Goal: Task Accomplishment & Management: Use online tool/utility

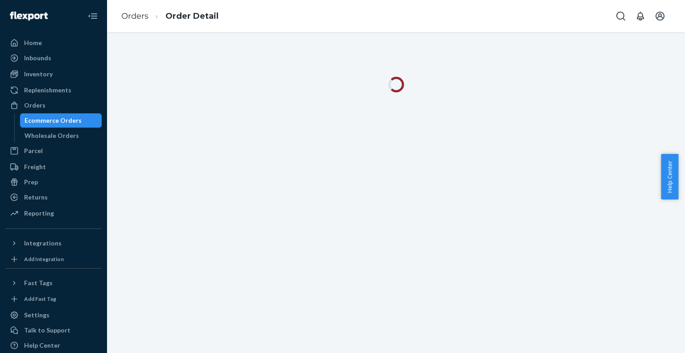
click at [43, 121] on div "Ecommerce Orders" at bounding box center [53, 120] width 57 height 9
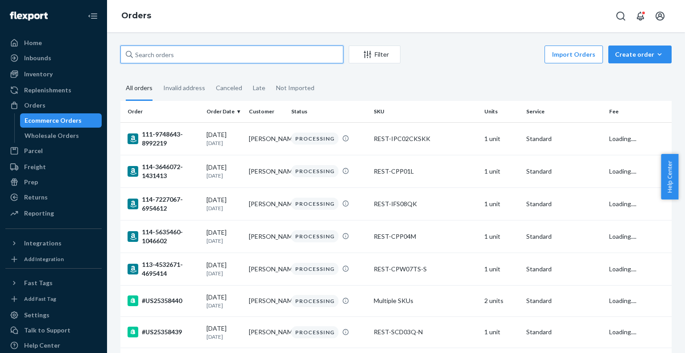
click at [177, 56] on input "text" at bounding box center [231, 54] width 223 height 18
paste input "US25349036"
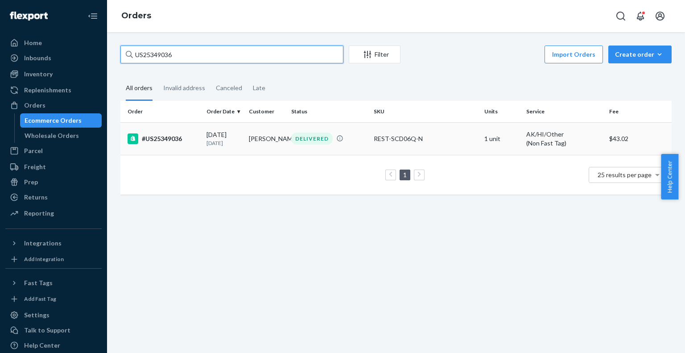
type input "US25349036"
click at [209, 140] on p "20 days ago" at bounding box center [223, 143] width 35 height 8
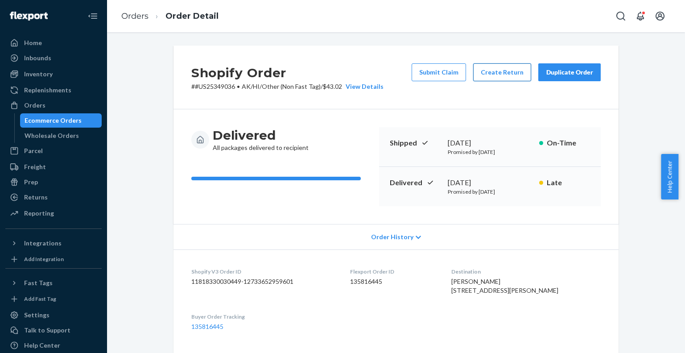
click at [497, 71] on button "Create Return" at bounding box center [502, 72] width 58 height 18
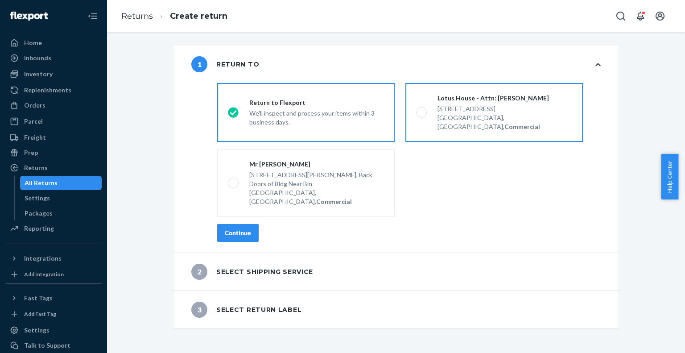
click at [417, 107] on span at bounding box center [421, 112] width 11 height 11
click at [417, 110] on input "Lotus House - Attn: [PERSON_NAME] [STREET_ADDRESS], Commercial" at bounding box center [419, 113] width 6 height 6
radio input "true"
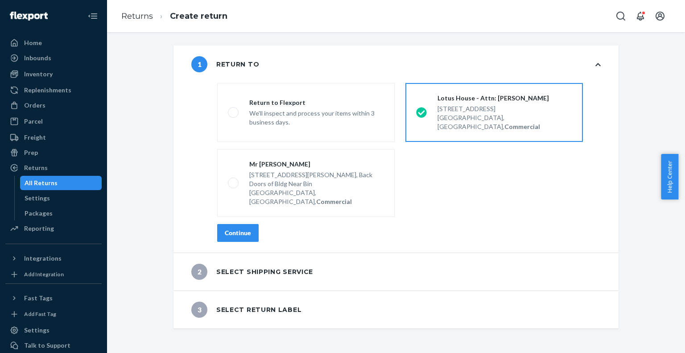
click at [244, 228] on div "Continue" at bounding box center [238, 232] width 26 height 9
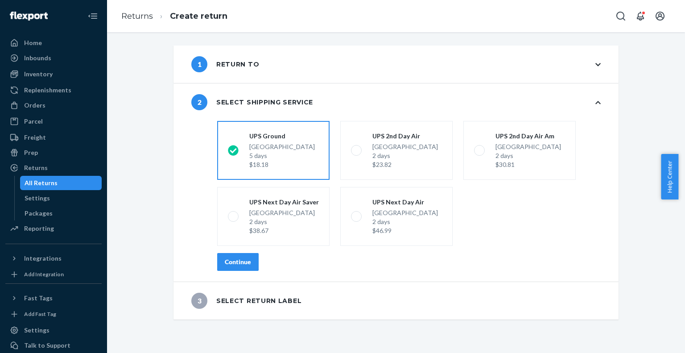
click at [234, 267] on button "Continue" at bounding box center [237, 262] width 41 height 18
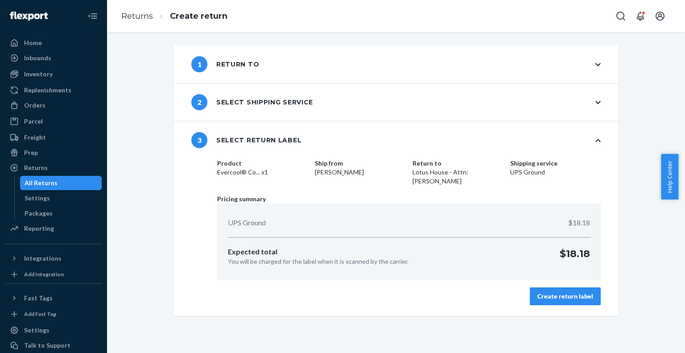
click at [545, 297] on div "Create return label" at bounding box center [565, 296] width 56 height 9
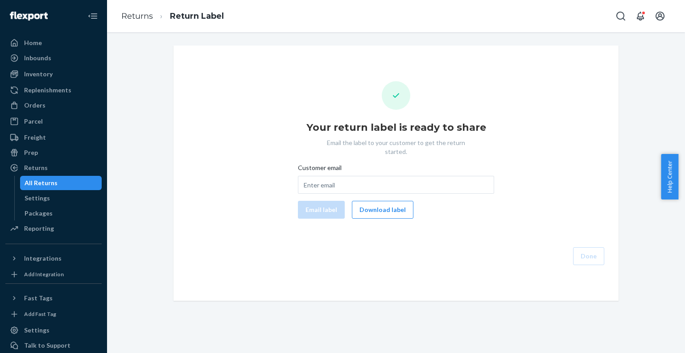
drag, startPoint x: 374, startPoint y: 199, endPoint x: 397, endPoint y: 181, distance: 29.5
click at [374, 201] on button "Download label" at bounding box center [383, 210] width 62 height 18
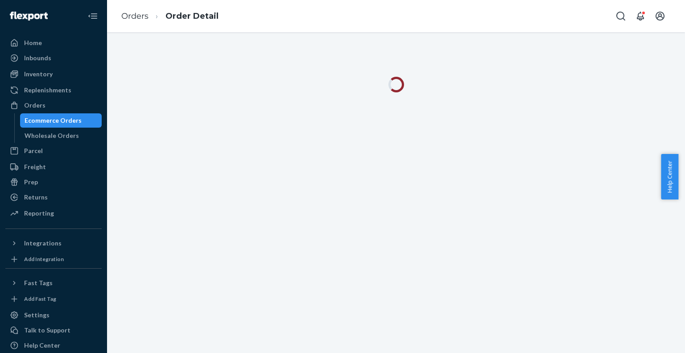
click at [59, 121] on div "Ecommerce Orders" at bounding box center [53, 120] width 57 height 9
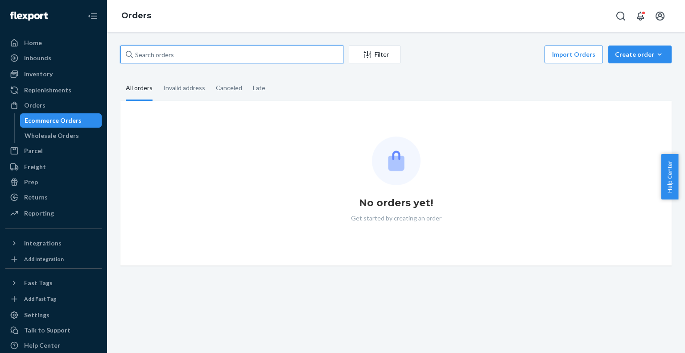
click at [204, 55] on input "text" at bounding box center [231, 54] width 223 height 18
paste input "PD3916144"
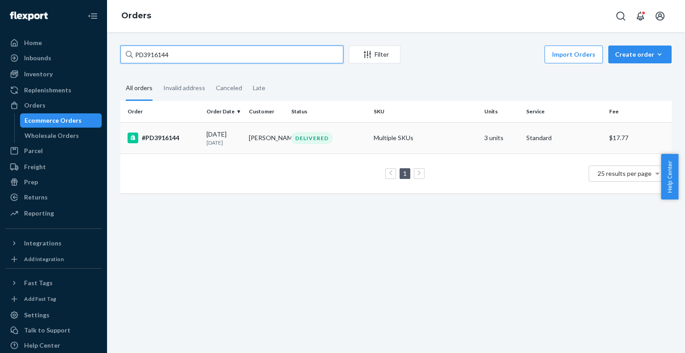
type input "PD3916144"
click at [255, 145] on td "Ralph Curran" at bounding box center [266, 137] width 42 height 31
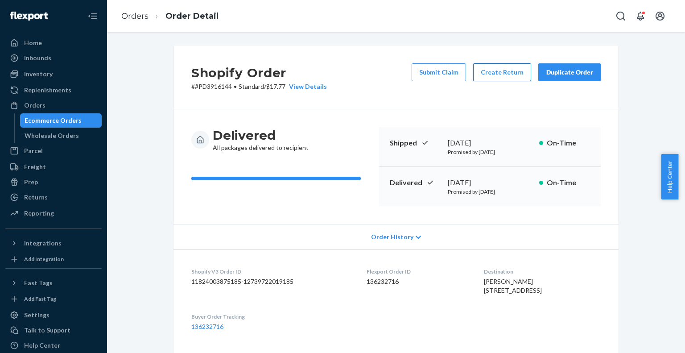
click at [508, 67] on button "Create Return" at bounding box center [502, 72] width 58 height 18
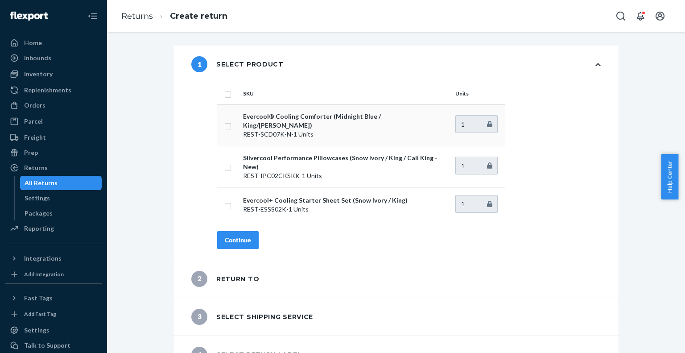
click at [224, 125] on input "checkbox" at bounding box center [227, 124] width 7 height 9
checkbox input "true"
click at [235, 235] on div "Continue" at bounding box center [238, 239] width 26 height 9
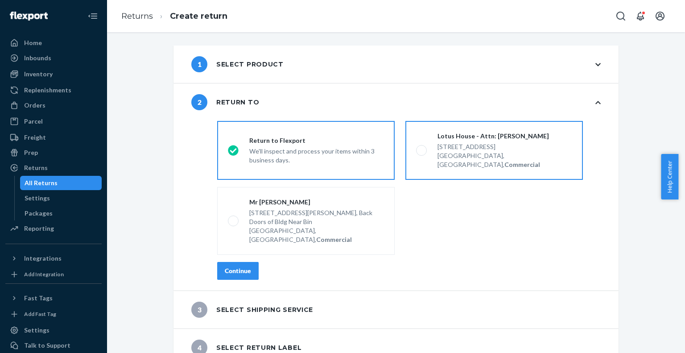
click at [416, 147] on span at bounding box center [421, 150] width 11 height 11
click at [416, 148] on input "Lotus House - Attn: [PERSON_NAME] [STREET_ADDRESS], Commercial" at bounding box center [419, 151] width 6 height 6
radio input "true"
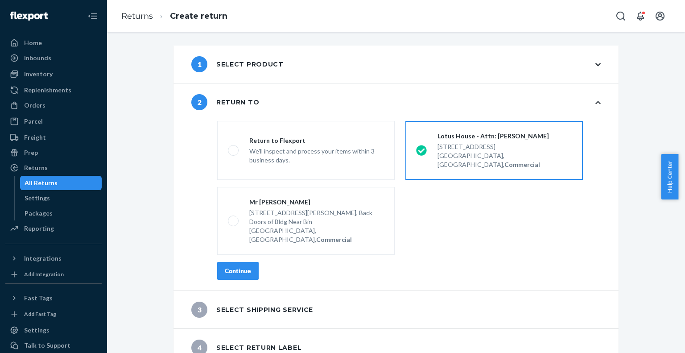
click at [248, 262] on button "Continue" at bounding box center [237, 271] width 41 height 18
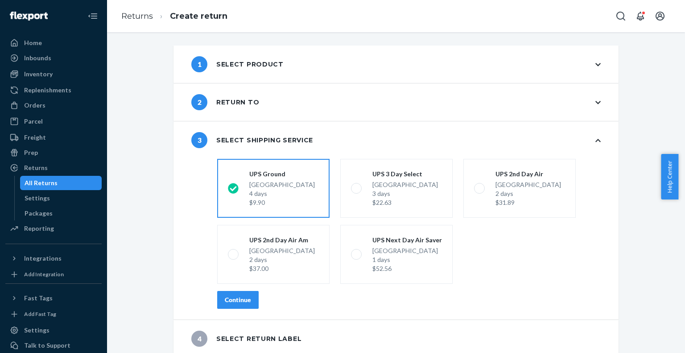
click at [235, 296] on div "Continue" at bounding box center [238, 299] width 26 height 9
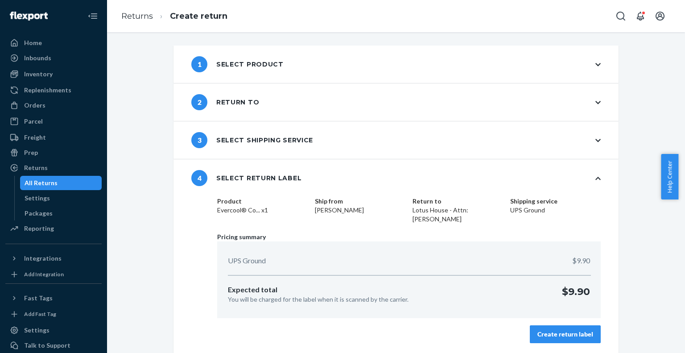
click at [566, 331] on div "Create return label" at bounding box center [565, 333] width 56 height 9
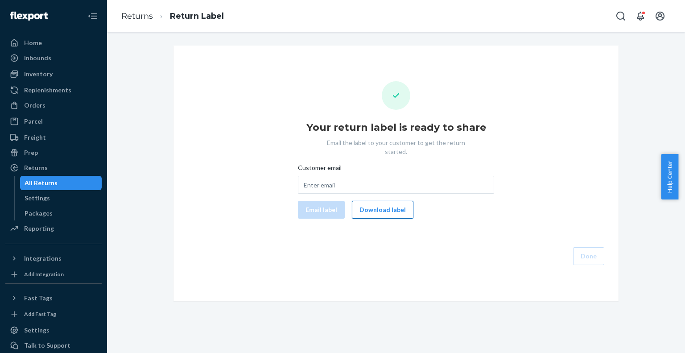
click at [386, 203] on button "Download label" at bounding box center [383, 210] width 62 height 18
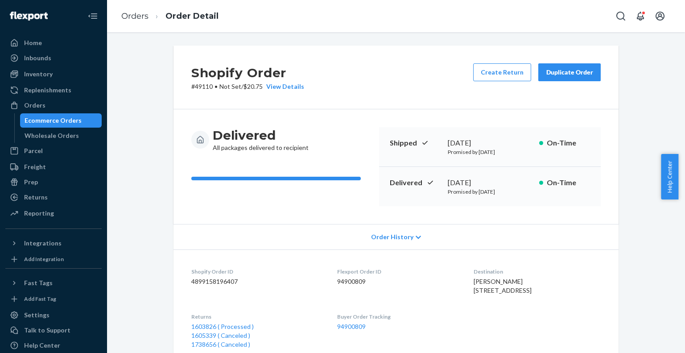
click at [46, 119] on div "Ecommerce Orders" at bounding box center [53, 120] width 57 height 9
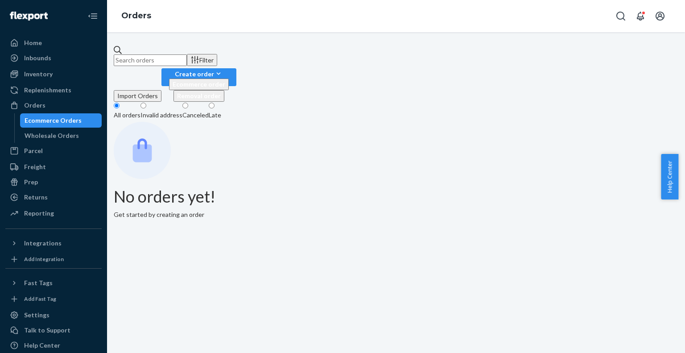
click at [187, 54] on input "text" at bounding box center [150, 60] width 73 height 12
paste input "US25355825"
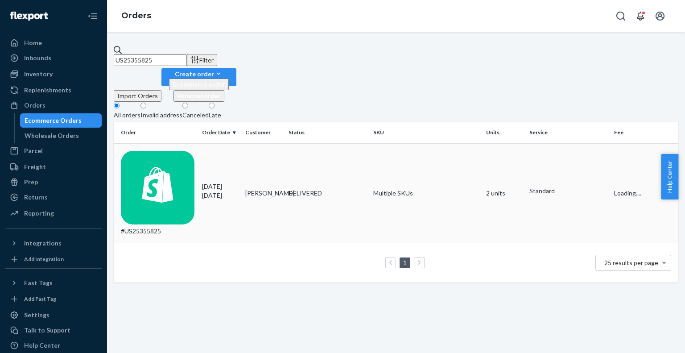
type input "US25355825"
click at [180, 151] on div "#US25355825" at bounding box center [158, 193] width 74 height 85
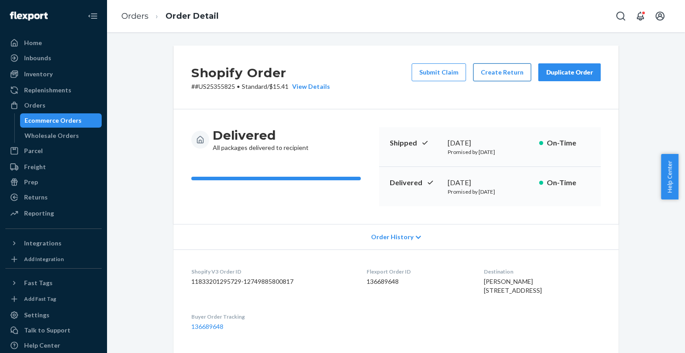
click at [497, 73] on button "Create Return" at bounding box center [502, 72] width 58 height 18
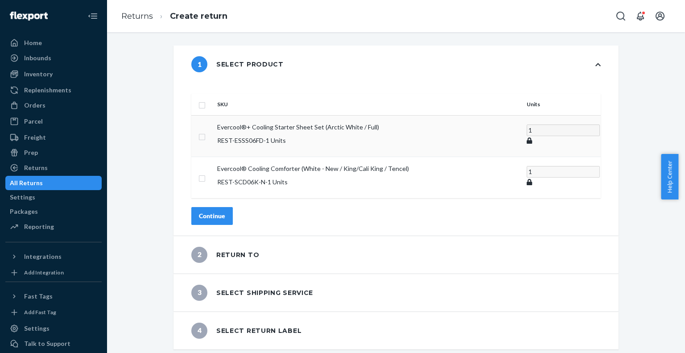
click at [206, 131] on input "checkbox" at bounding box center [201, 135] width 7 height 9
checkbox input "true"
click at [225, 211] on div "Continue" at bounding box center [212, 215] width 26 height 9
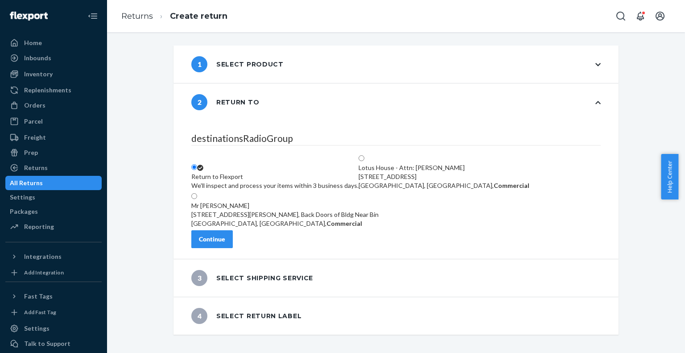
click at [224, 242] on div "Continue" at bounding box center [212, 238] width 26 height 9
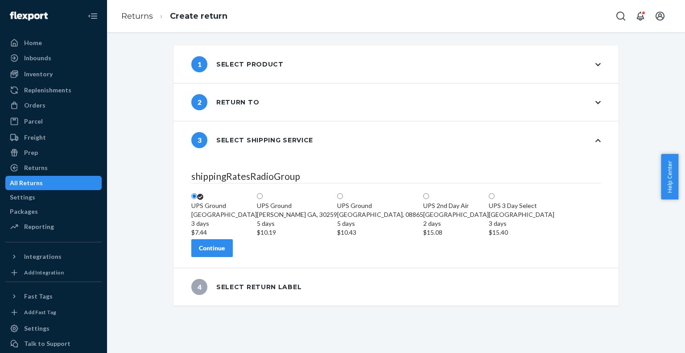
click at [233, 257] on button "Continue" at bounding box center [211, 248] width 41 height 18
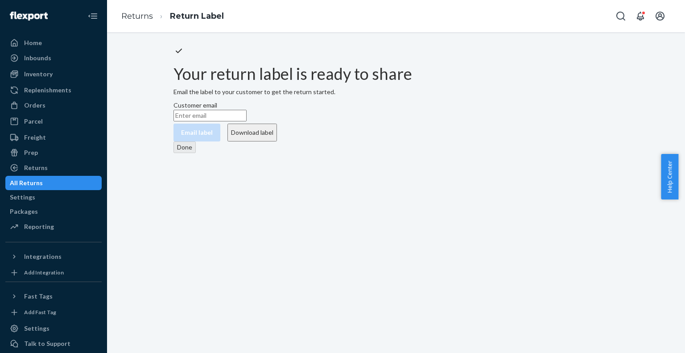
click at [277, 141] on button "Download label" at bounding box center [251, 132] width 49 height 18
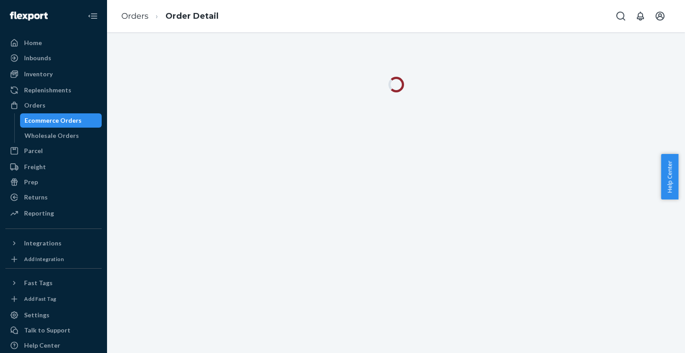
click at [57, 119] on div "Ecommerce Orders" at bounding box center [53, 120] width 57 height 9
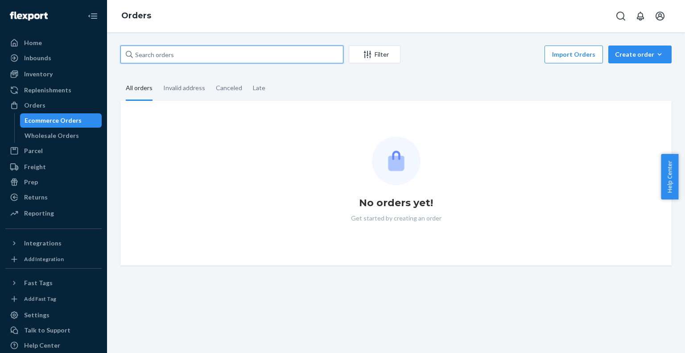
click at [201, 55] on input "text" at bounding box center [231, 54] width 223 height 18
paste input "US25343372"
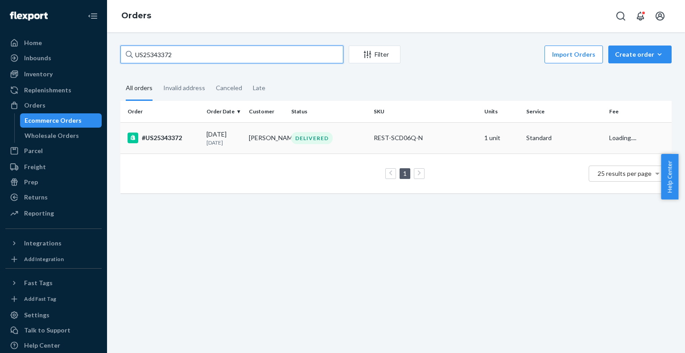
type input "US25343372"
click at [190, 136] on div "#US25343372" at bounding box center [163, 137] width 72 height 11
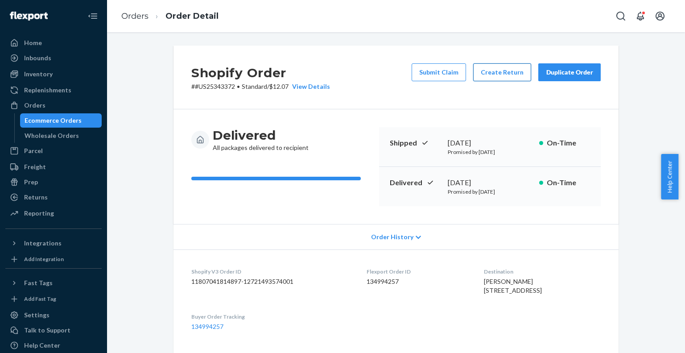
click at [504, 72] on button "Create Return" at bounding box center [502, 72] width 58 height 18
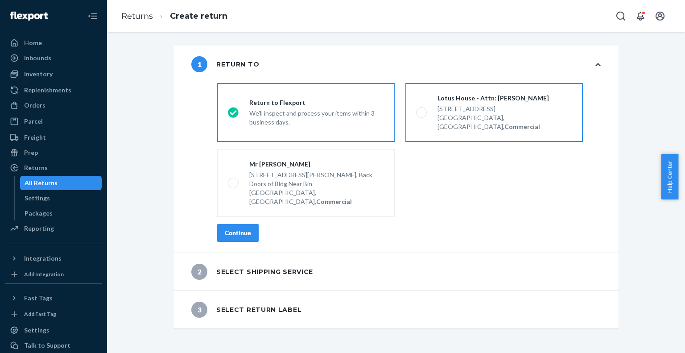
drag, startPoint x: 416, startPoint y: 109, endPoint x: 411, endPoint y: 111, distance: 5.0
click at [416, 109] on span at bounding box center [421, 112] width 11 height 11
click at [416, 110] on input "Lotus House - Attn: [PERSON_NAME] [STREET_ADDRESS], Commercial" at bounding box center [419, 113] width 6 height 6
radio input "true"
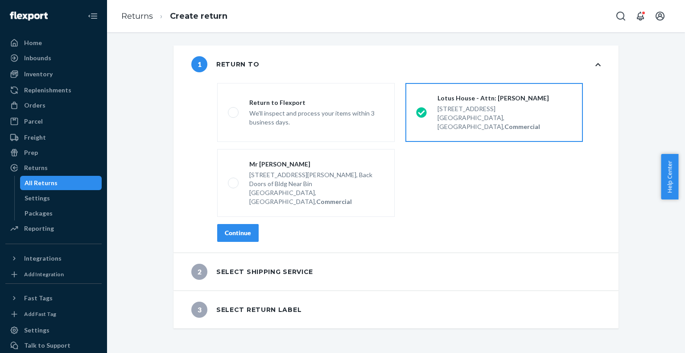
click at [239, 228] on div "Continue" at bounding box center [238, 232] width 26 height 9
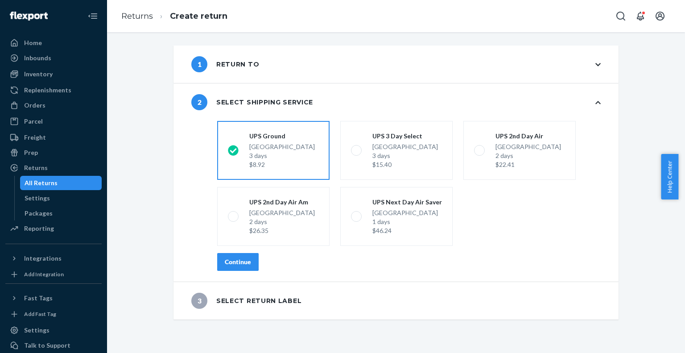
click at [245, 265] on div "Continue" at bounding box center [238, 261] width 26 height 9
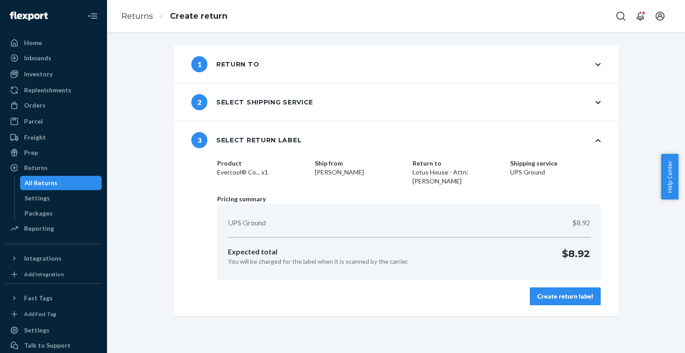
click at [563, 292] on div "Create return label" at bounding box center [565, 296] width 56 height 9
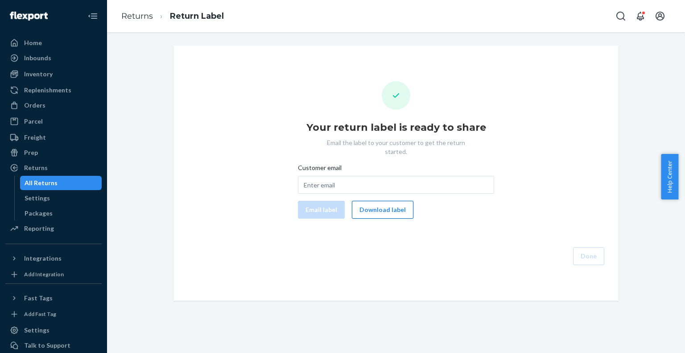
click at [378, 203] on button "Download label" at bounding box center [383, 210] width 62 height 18
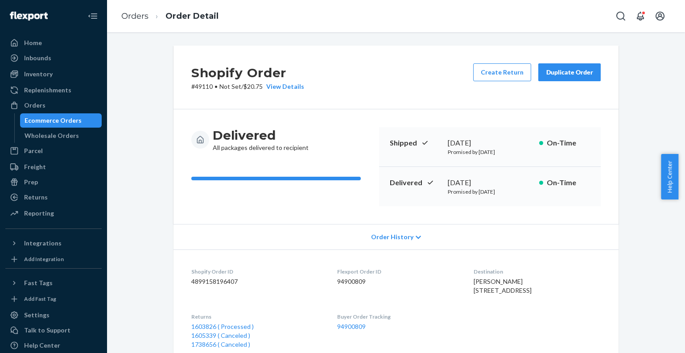
click at [78, 124] on div "Ecommerce Orders" at bounding box center [61, 120] width 80 height 12
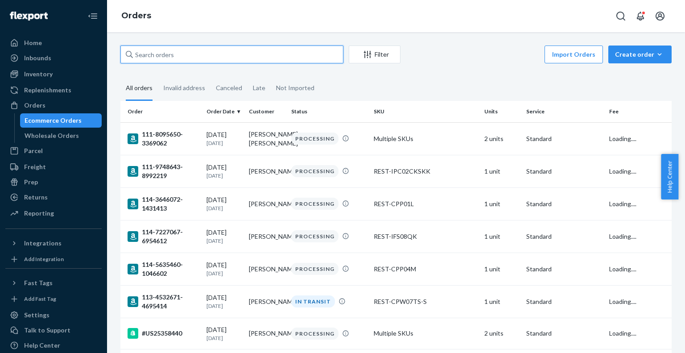
click at [204, 58] on input "text" at bounding box center [231, 54] width 223 height 18
paste input "US25351167"
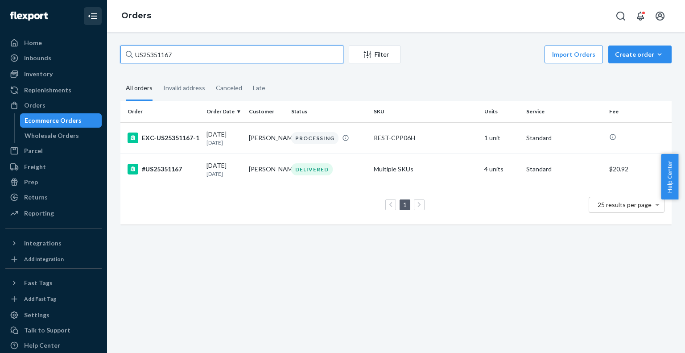
type input "US25351167"
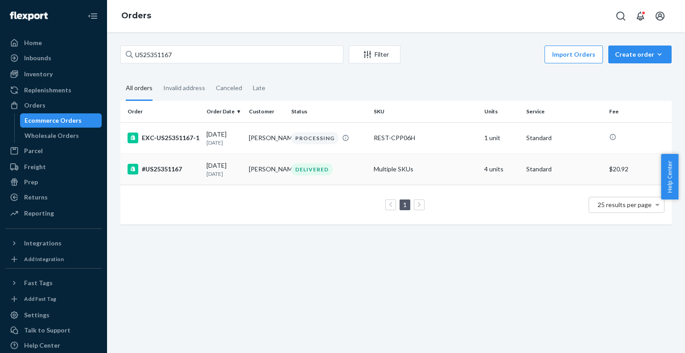
click at [166, 166] on div "#US25351167" at bounding box center [163, 169] width 72 height 11
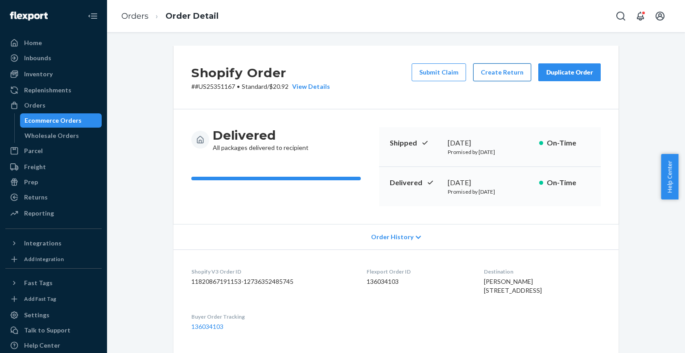
click at [493, 66] on button "Create Return" at bounding box center [502, 72] width 58 height 18
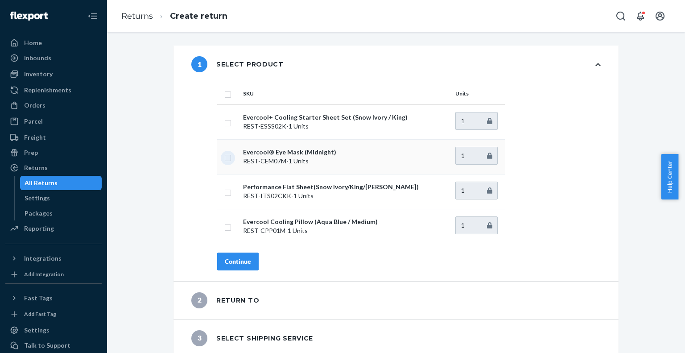
click at [224, 157] on input "checkbox" at bounding box center [227, 156] width 7 height 9
checkbox input "true"
click at [228, 265] on div "Continue" at bounding box center [238, 261] width 26 height 9
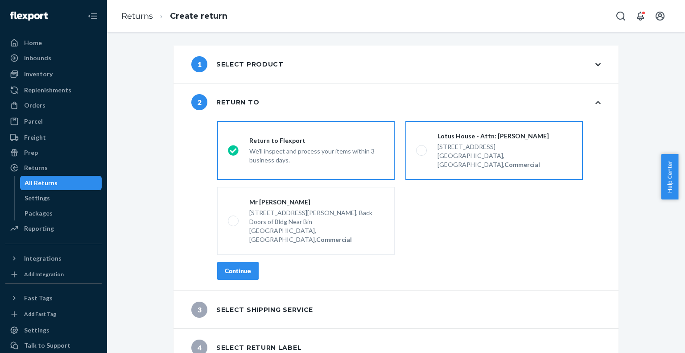
click at [416, 145] on span at bounding box center [421, 150] width 11 height 11
click at [416, 148] on input "Lotus House - Attn: [PERSON_NAME] [STREET_ADDRESS], Commercial" at bounding box center [419, 151] width 6 height 6
radio input "true"
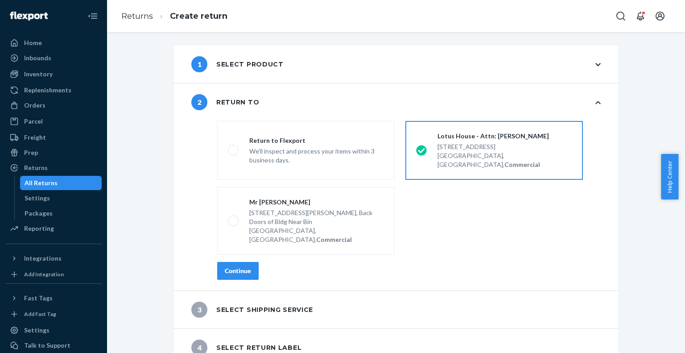
click at [231, 266] on div "Continue" at bounding box center [238, 270] width 26 height 9
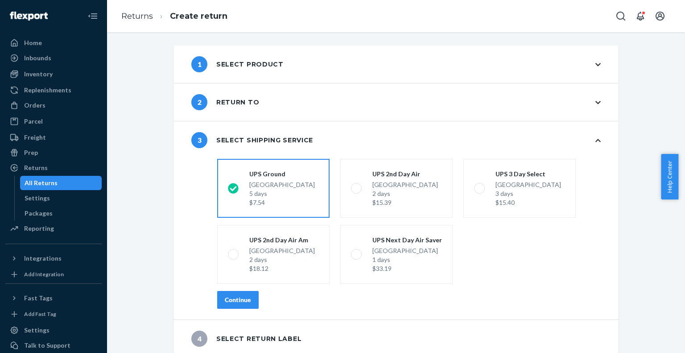
click at [237, 303] on div "Continue" at bounding box center [238, 299] width 26 height 9
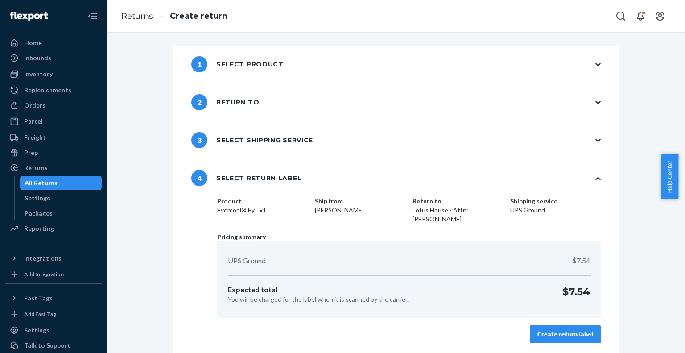
click at [555, 329] on div "Create return label" at bounding box center [565, 333] width 56 height 9
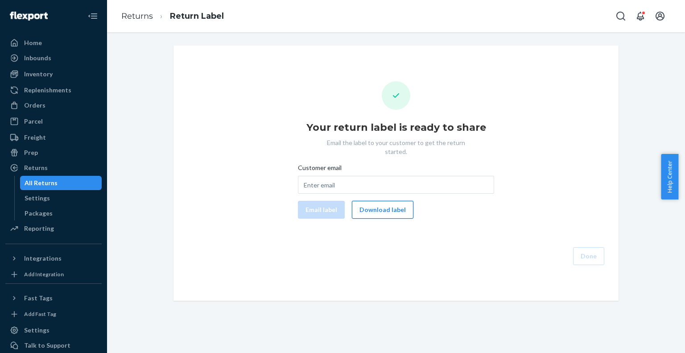
click at [374, 203] on button "Download label" at bounding box center [383, 210] width 62 height 18
